Goal: Task Accomplishment & Management: Use online tool/utility

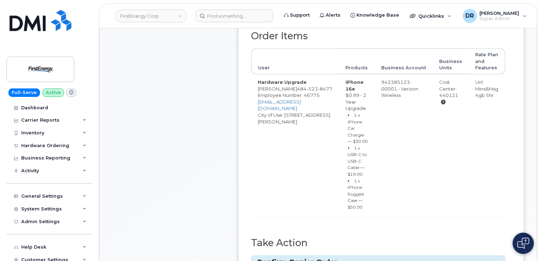
scroll to position [256, 0]
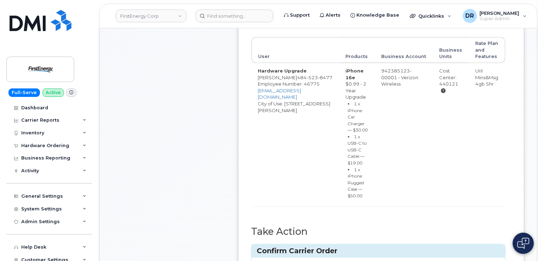
type input "MB3000587460319"
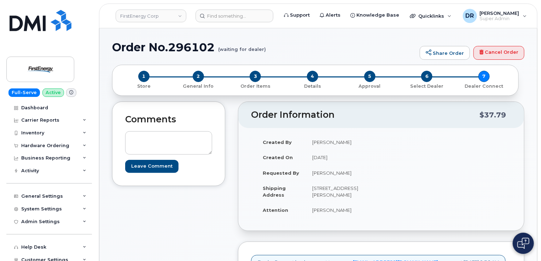
scroll to position [199, 0]
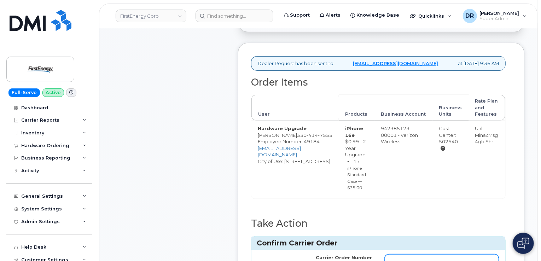
click at [442, 254] on input "Carrier Order Number" at bounding box center [442, 260] width 114 height 13
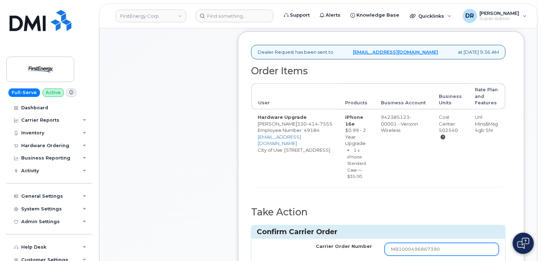
type input "MB1000496867390"
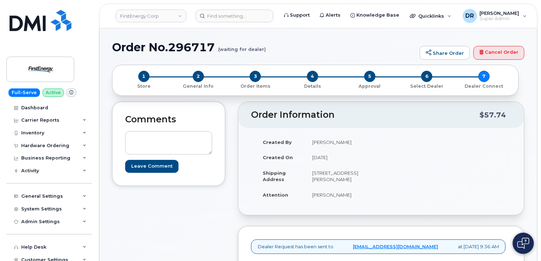
scroll to position [216, 0]
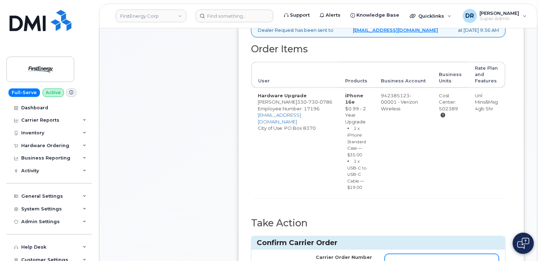
click at [442, 254] on input "Carrier Order Number" at bounding box center [442, 260] width 114 height 13
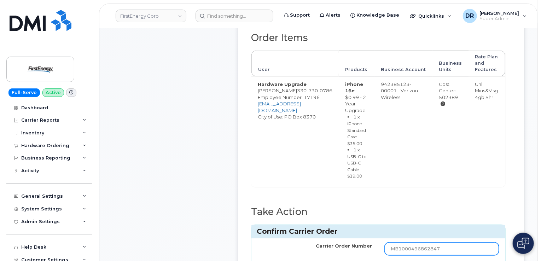
type input "MB1000496862847"
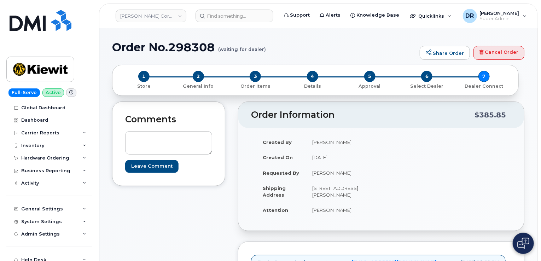
scroll to position [186, 0]
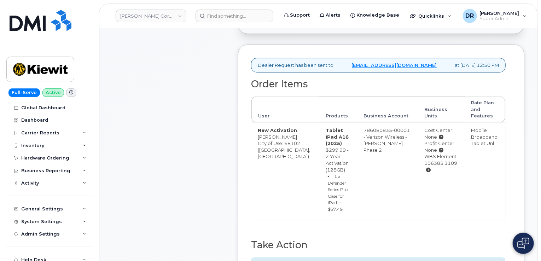
type input "MB3000587481887"
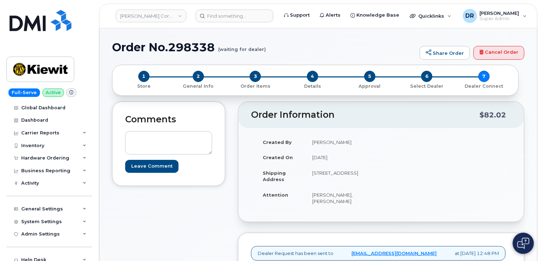
scroll to position [216, 0]
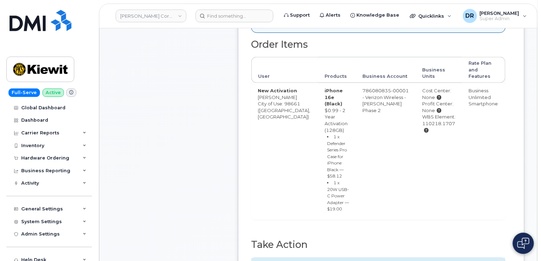
type input "MB3000587482562"
